Goal: Information Seeking & Learning: Learn about a topic

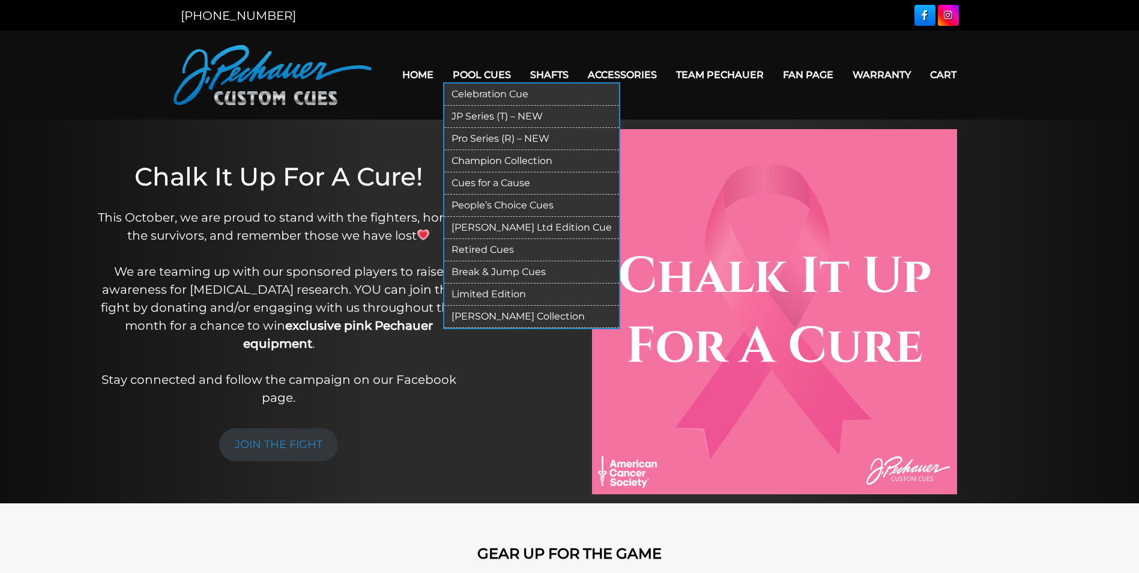
click at [471, 158] on link "Champion Collection" at bounding box center [531, 161] width 175 height 22
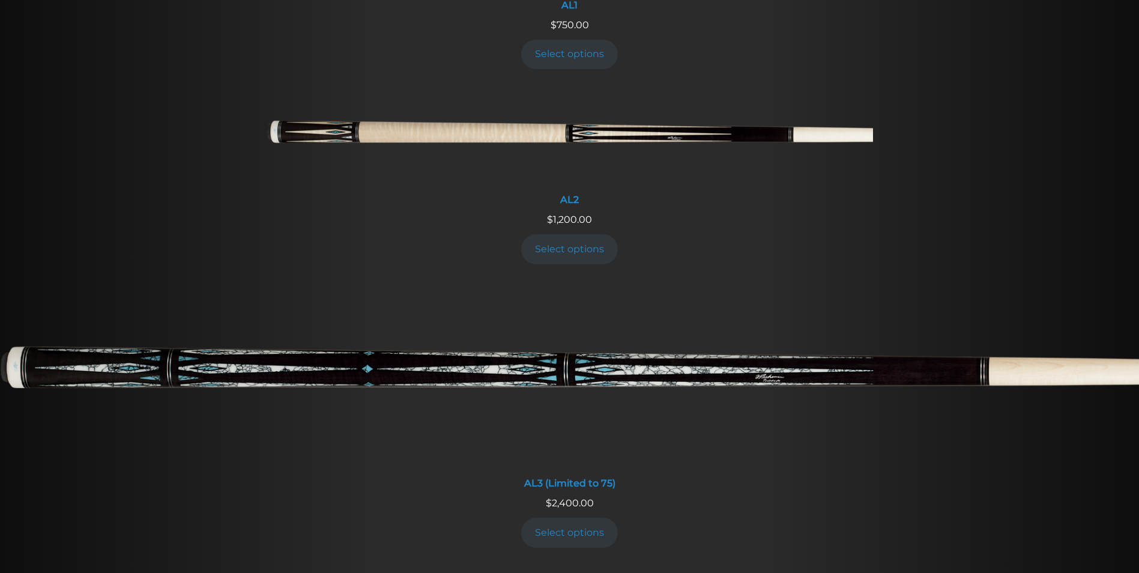
scroll to position [708, 0]
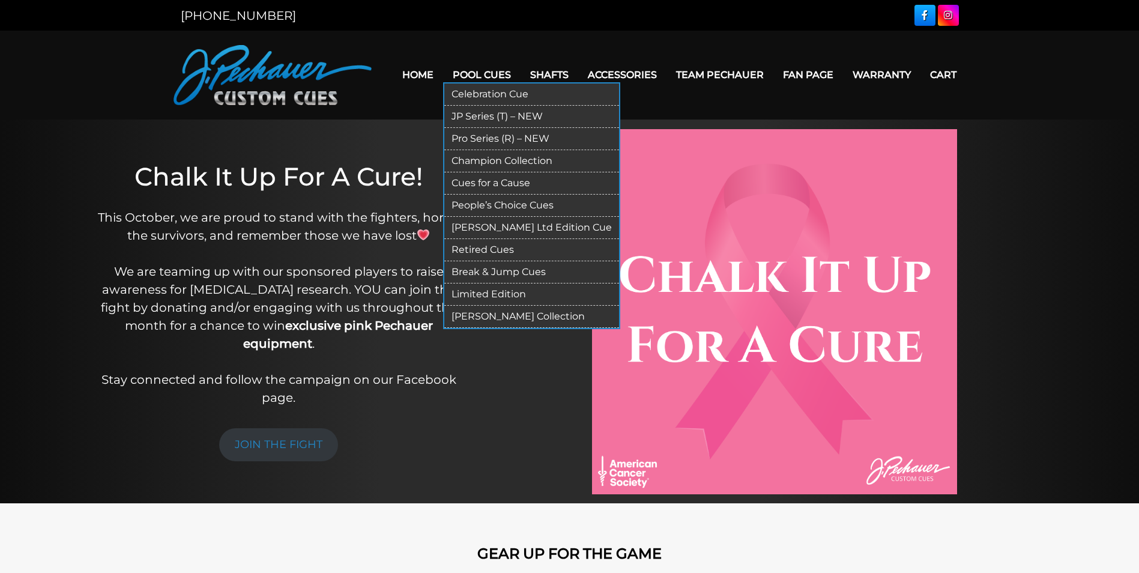
click at [472, 252] on link "Retired Cues" at bounding box center [531, 250] width 175 height 22
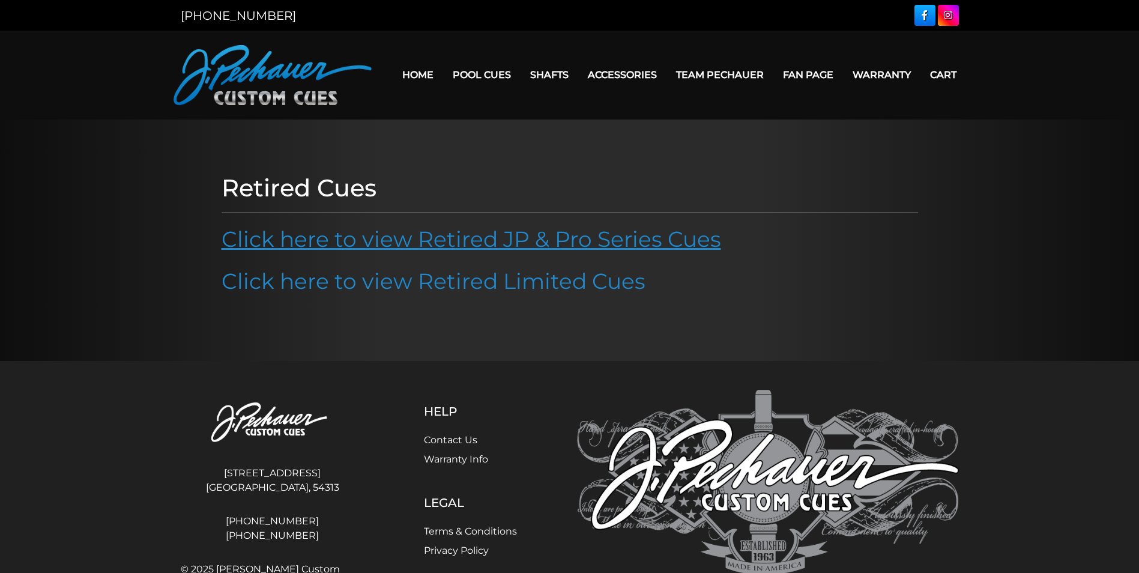
click at [491, 240] on link "Click here to view Retired JP & Pro Series Cues" at bounding box center [471, 239] width 499 height 26
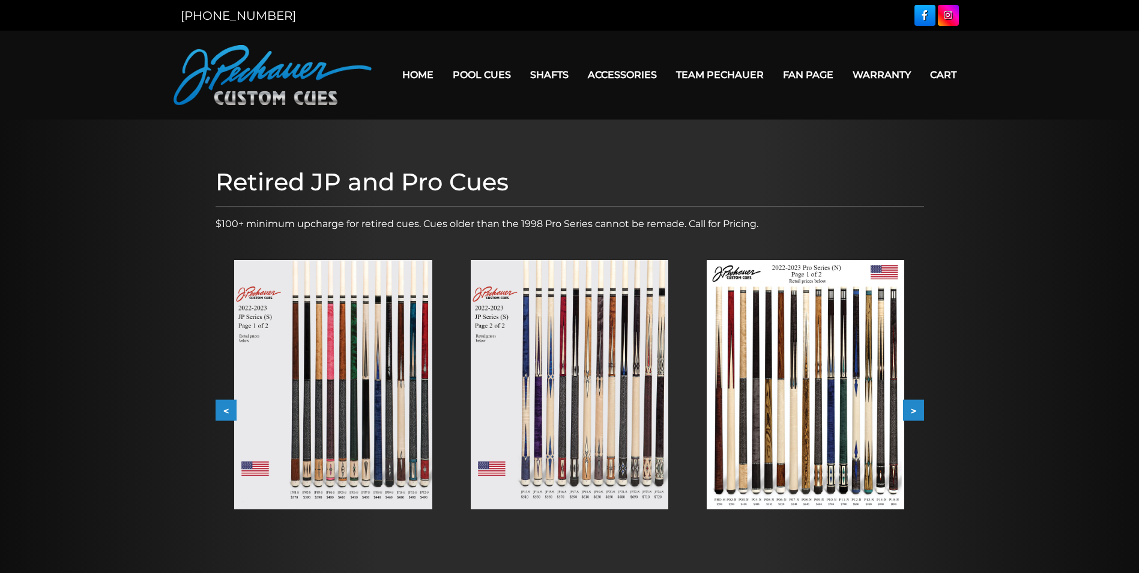
click at [912, 406] on button ">" at bounding box center [913, 410] width 21 height 21
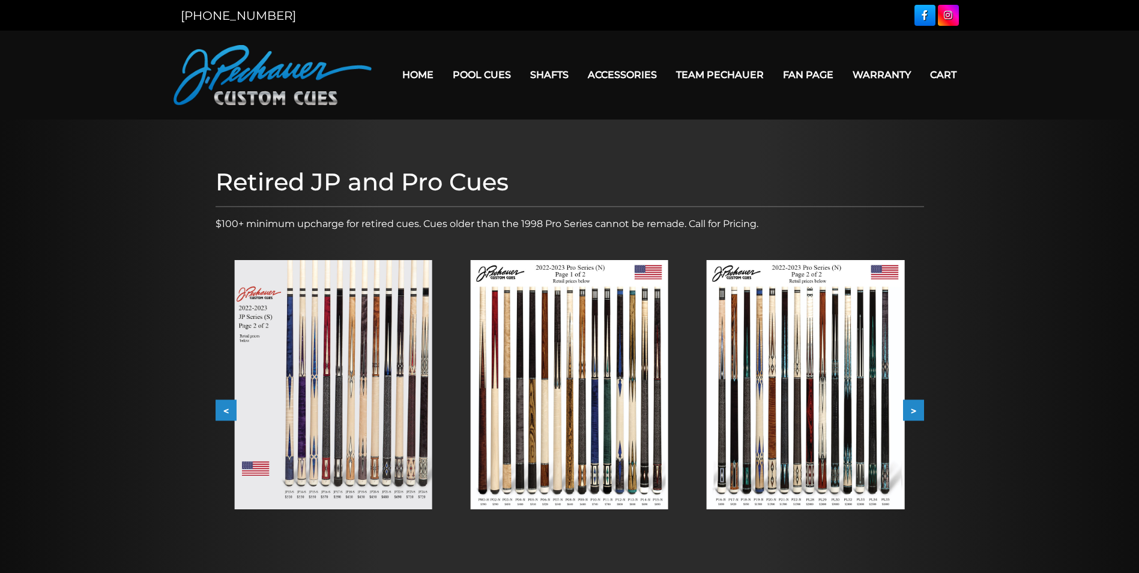
click at [912, 406] on button ">" at bounding box center [913, 410] width 21 height 21
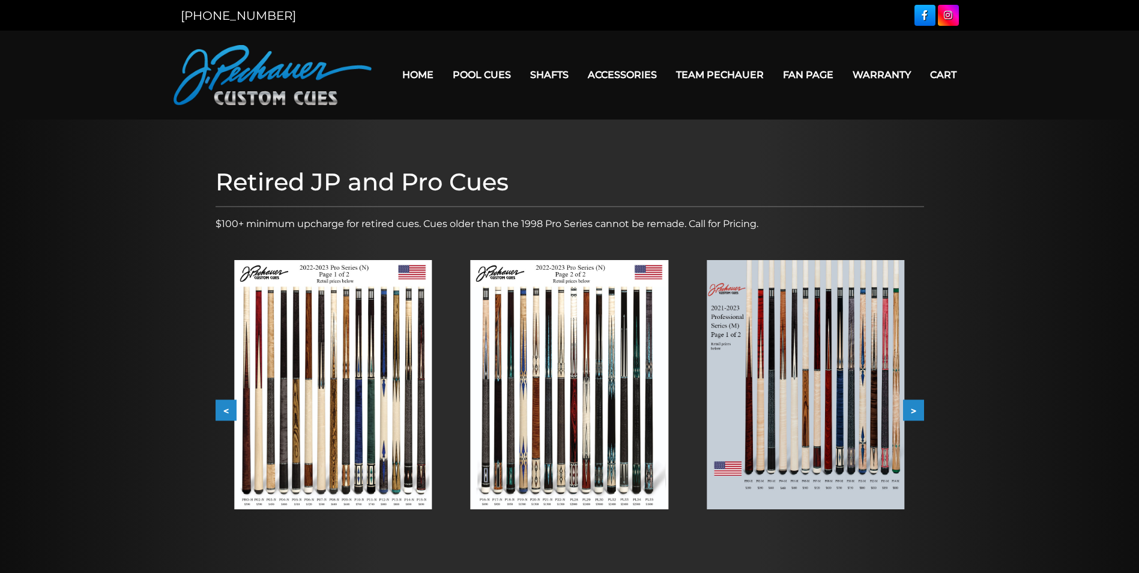
click at [912, 406] on button ">" at bounding box center [913, 410] width 21 height 21
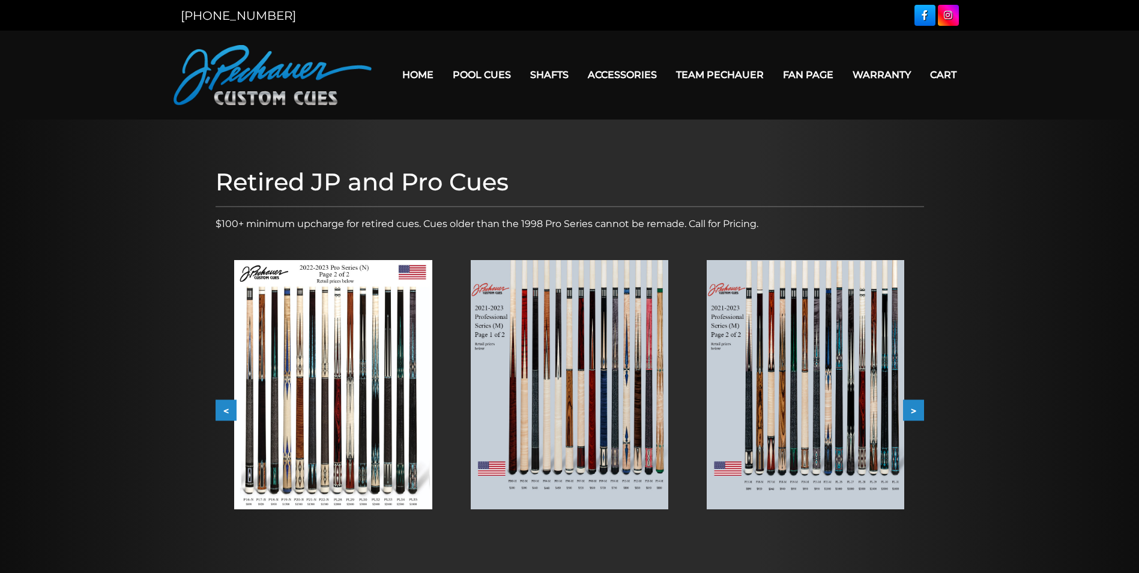
click at [912, 406] on button ">" at bounding box center [913, 410] width 21 height 21
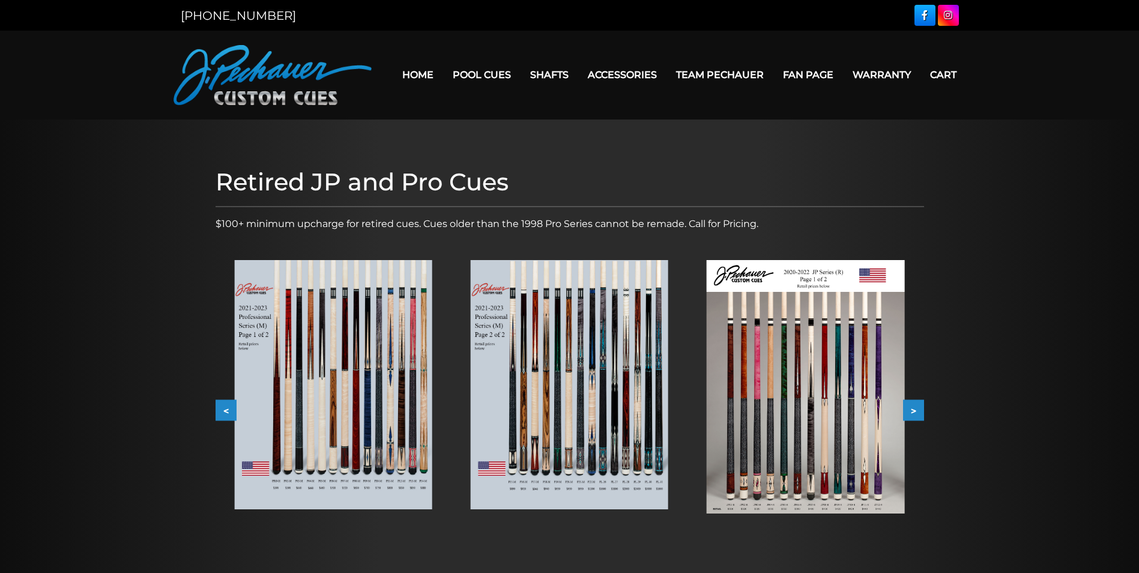
click at [912, 406] on button ">" at bounding box center [913, 410] width 21 height 21
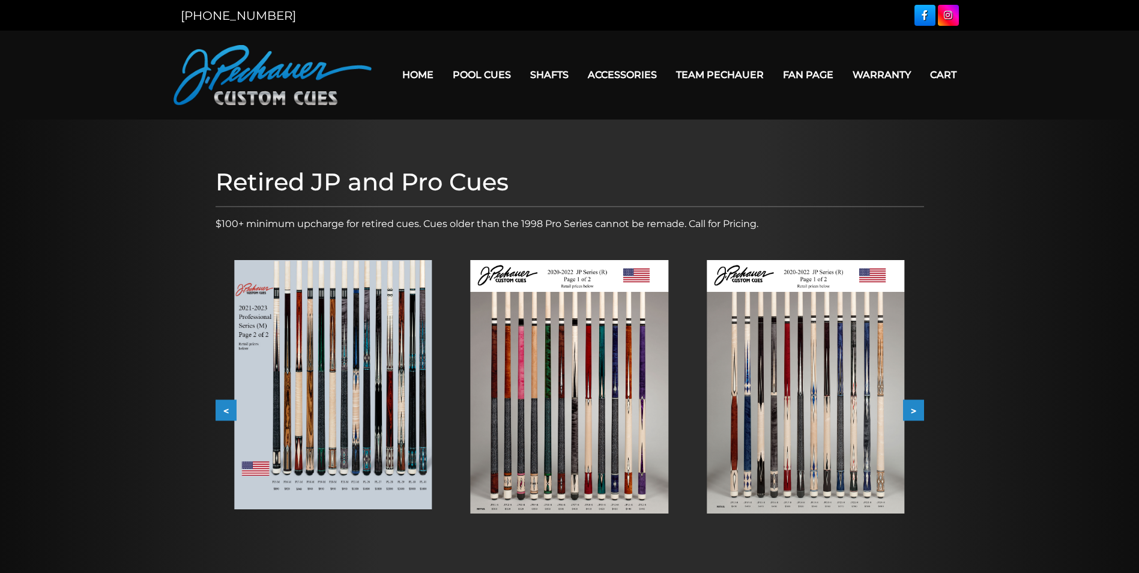
click at [912, 406] on button ">" at bounding box center [913, 410] width 21 height 21
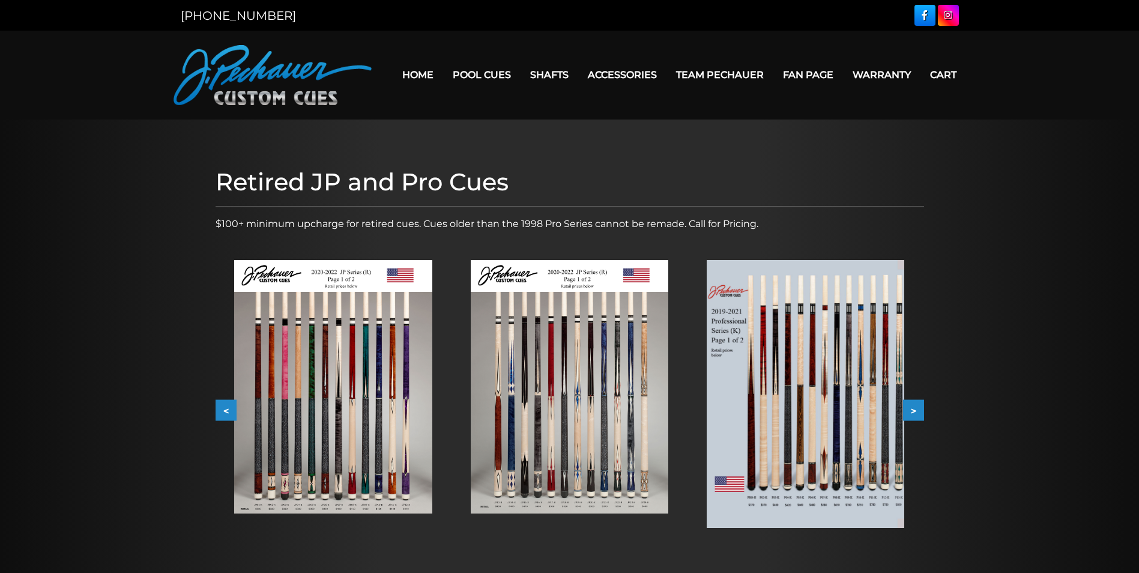
click at [912, 406] on button ">" at bounding box center [913, 410] width 21 height 21
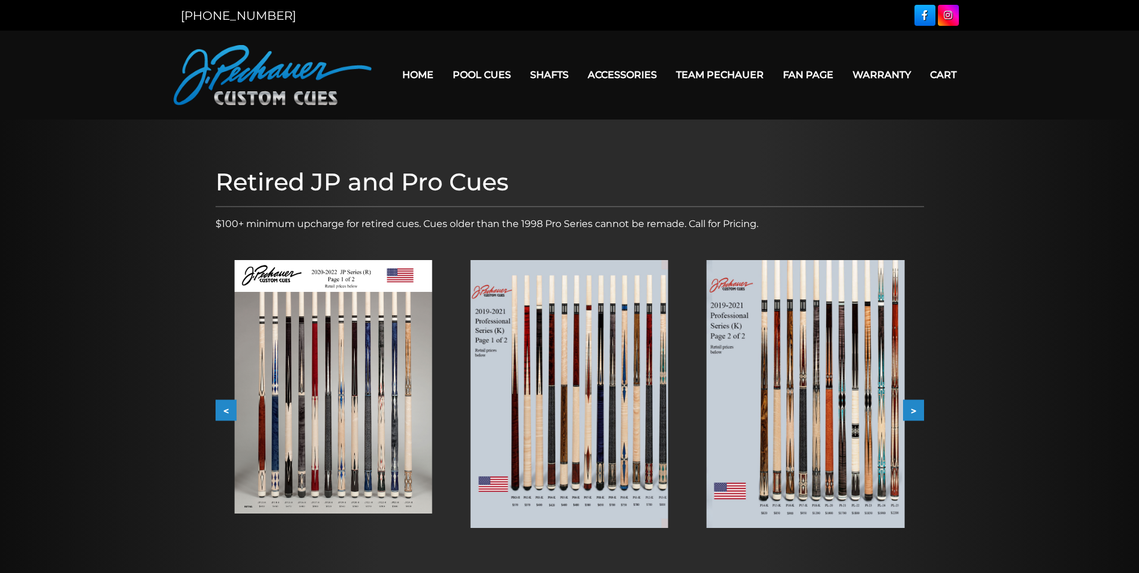
click at [586, 466] on img at bounding box center [569, 394] width 197 height 268
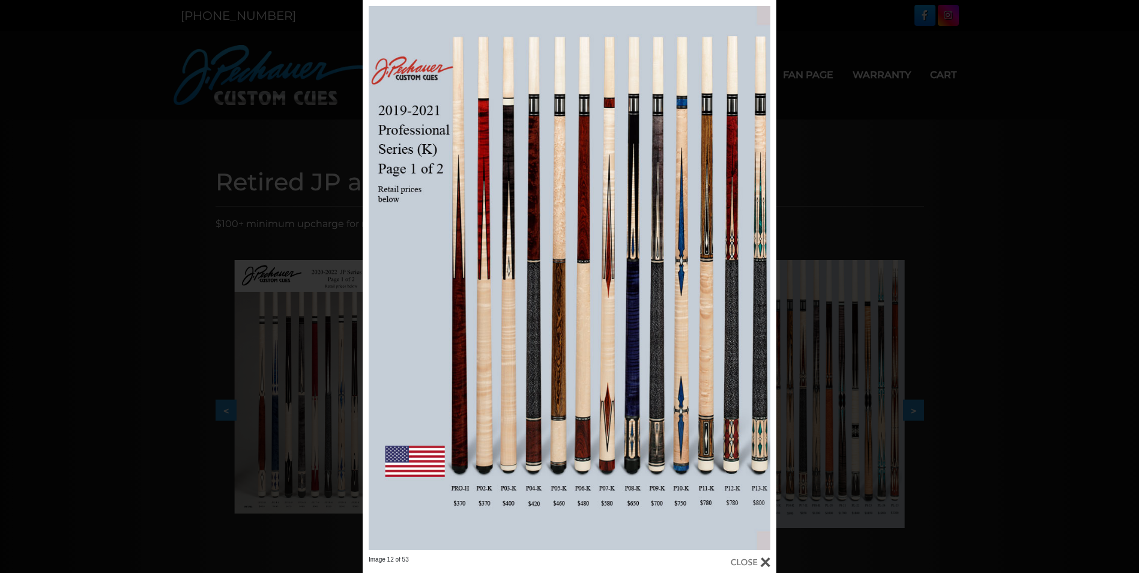
click at [173, 158] on div "Image 12 of 53" at bounding box center [569, 286] width 1139 height 573
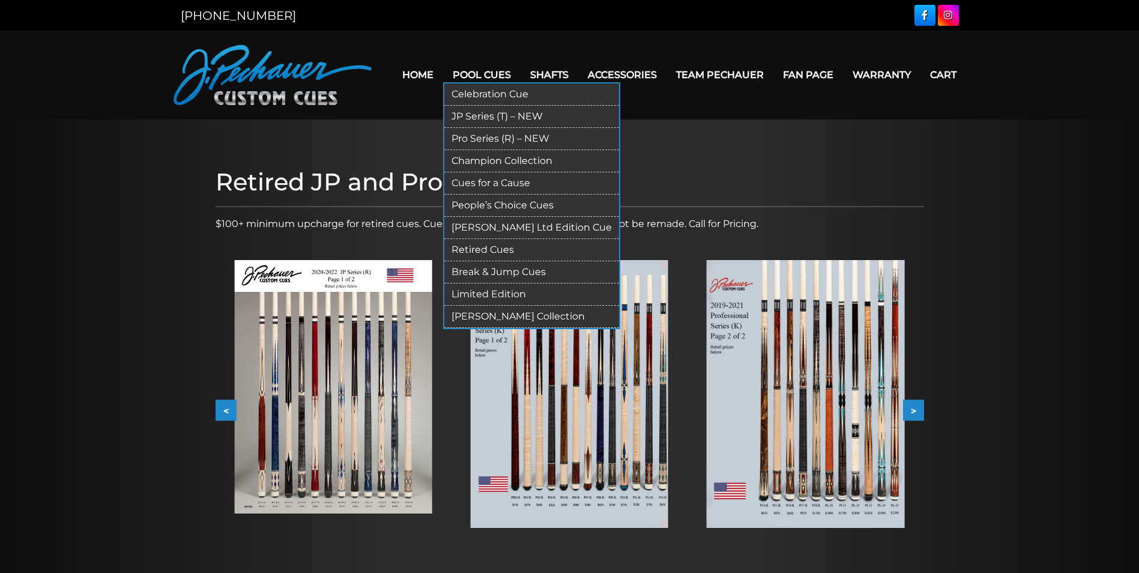
click at [483, 110] on link "JP Series (T) – NEW" at bounding box center [531, 117] width 175 height 22
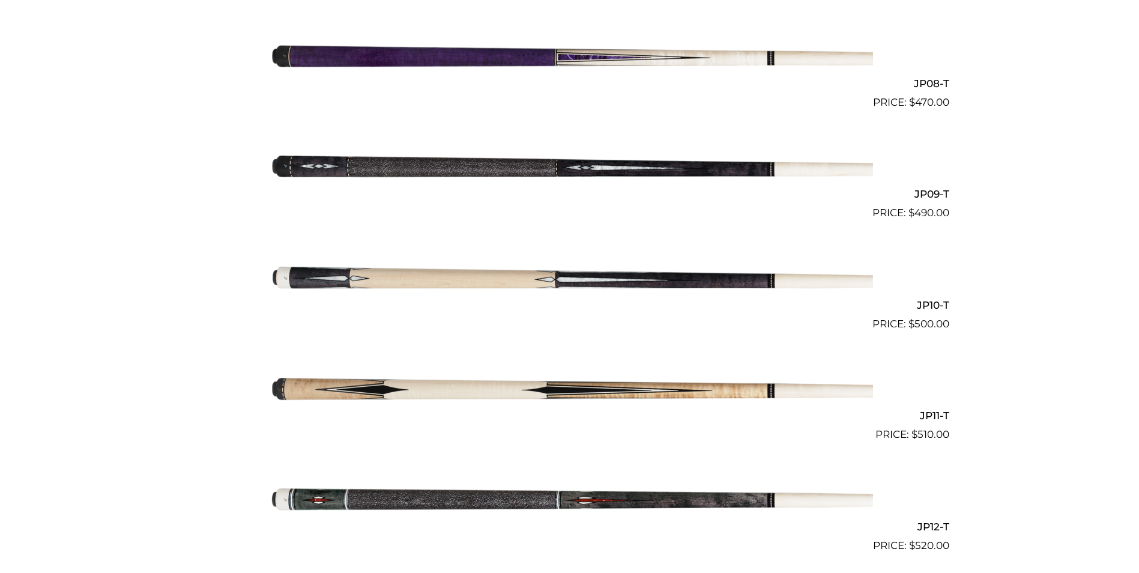
scroll to position [1159, 0]
